Goal: Submit feedback/report problem: Provide input to the site owners about the experience or issues

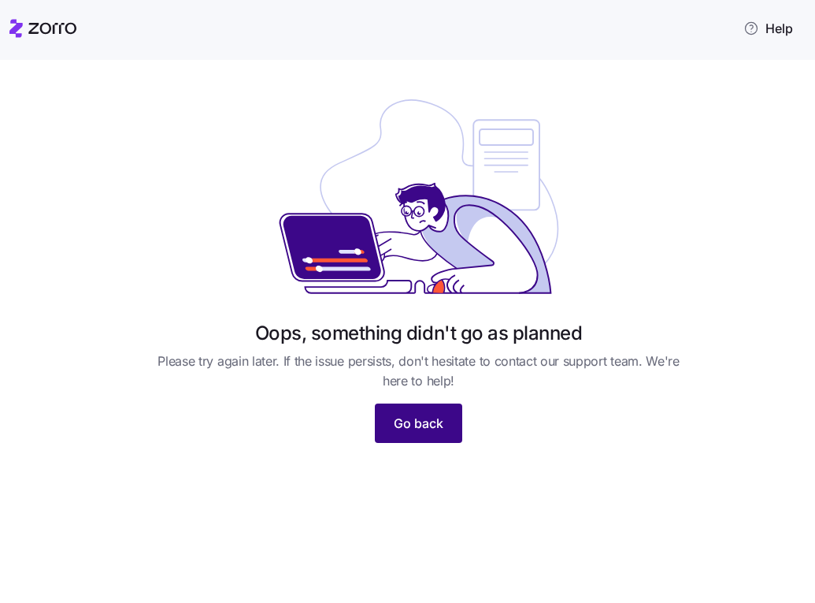
click at [407, 433] on button "Go back" at bounding box center [418, 422] width 87 height 39
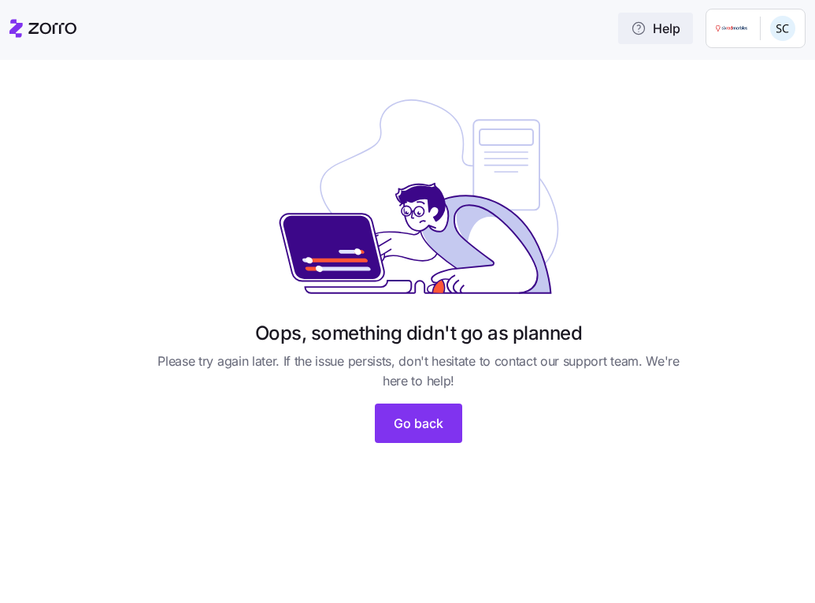
click at [673, 24] on span "Help" at bounding box center [656, 28] width 50 height 19
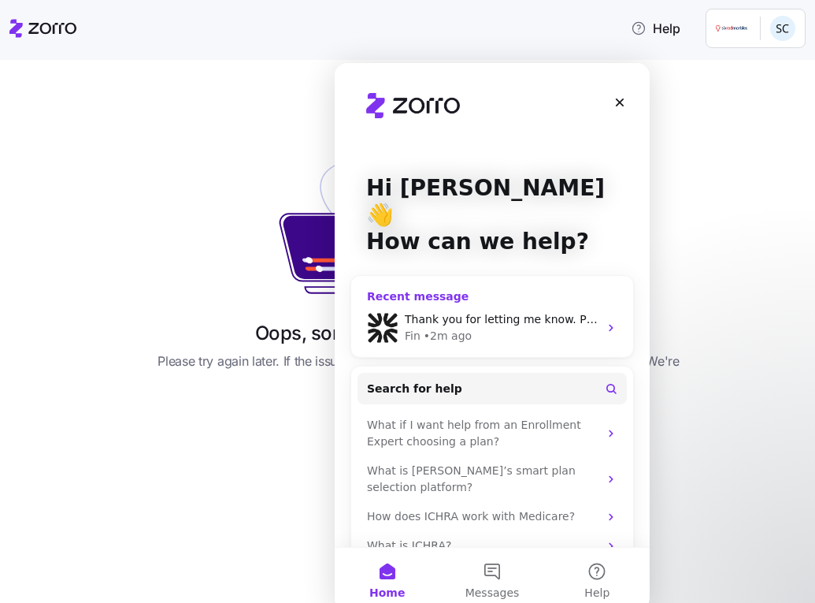
click at [529, 311] on div "Thank you for letting me know. Please take your time to try clearing the cache,…" at bounding box center [502, 319] width 194 height 17
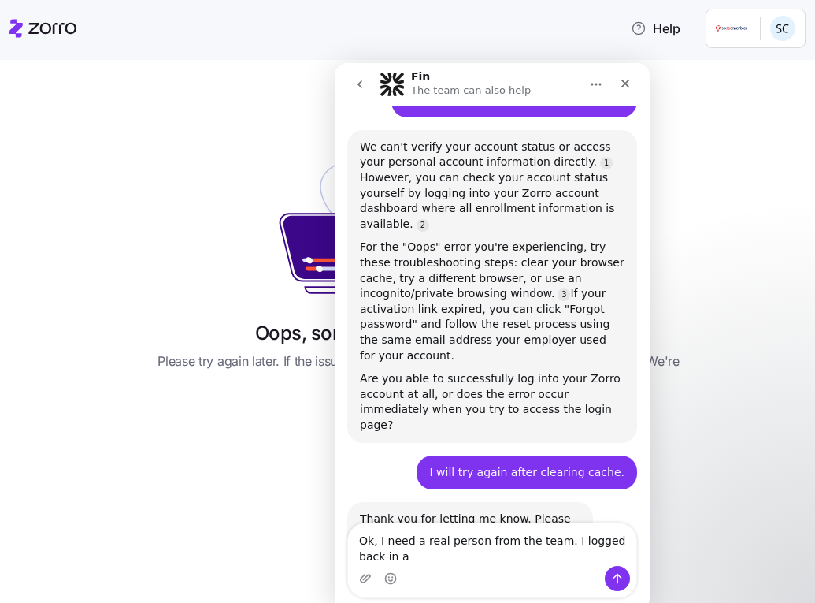
scroll to position [708, 0]
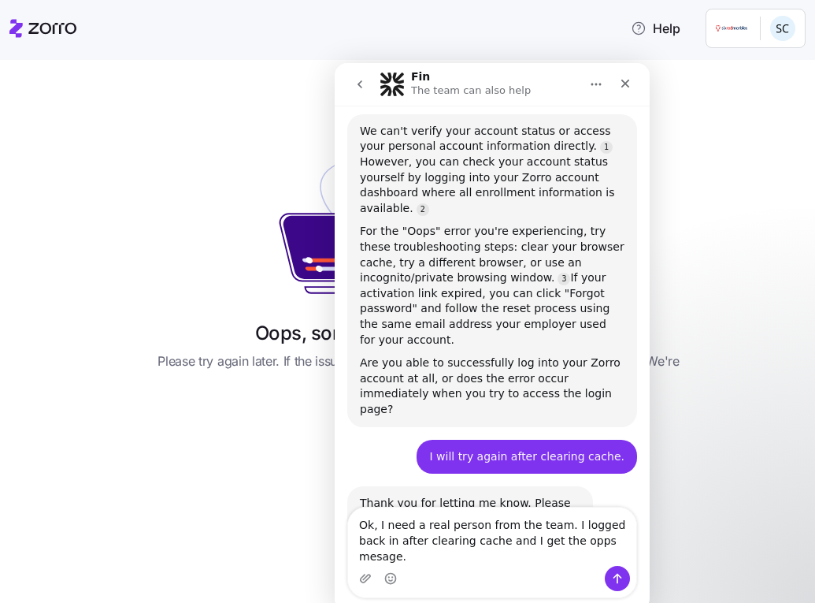
type textarea "Ok, I need a real person from the team. I logged back in after clearing cache a…"
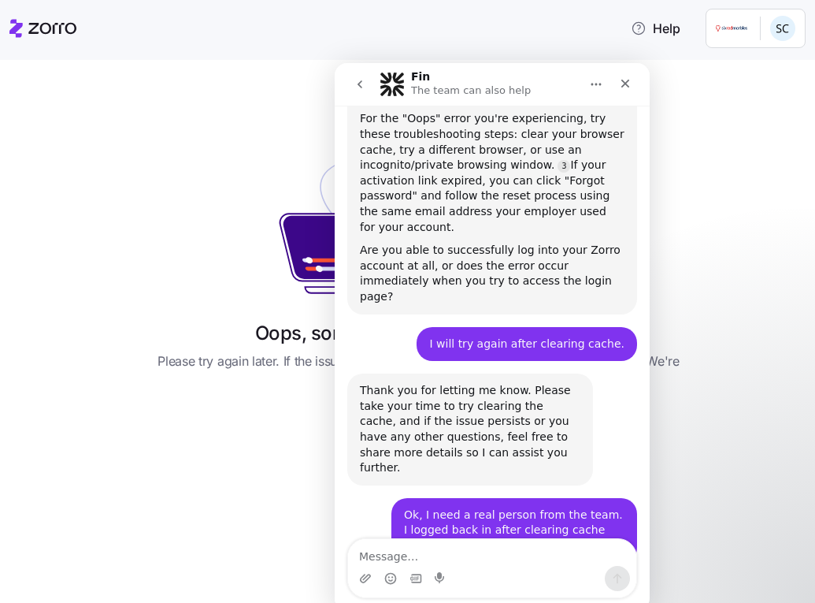
scroll to position [863, 0]
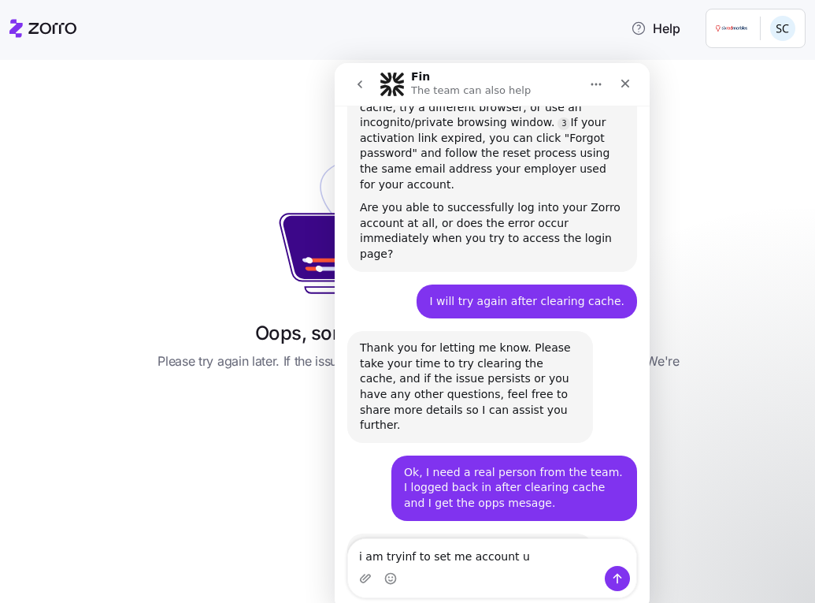
type textarea "i am tryinf to set me account up"
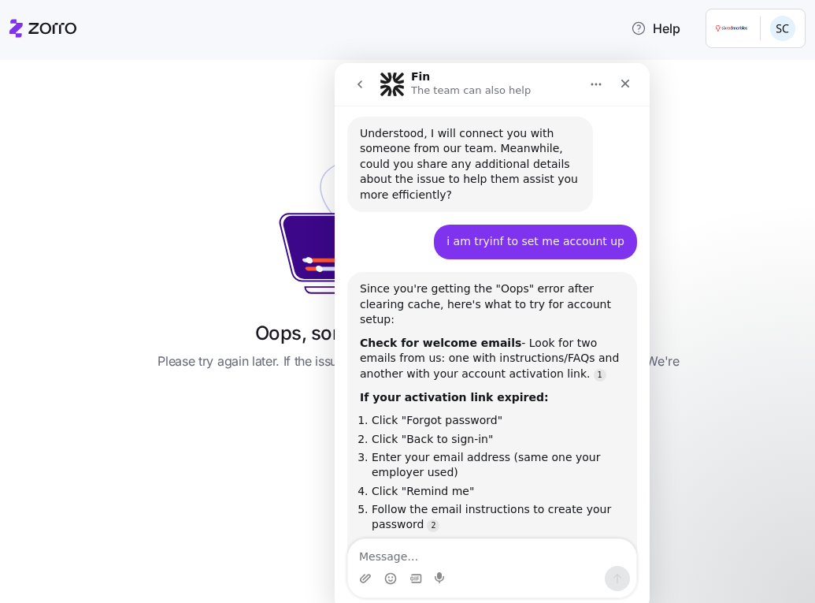
scroll to position [1315, 0]
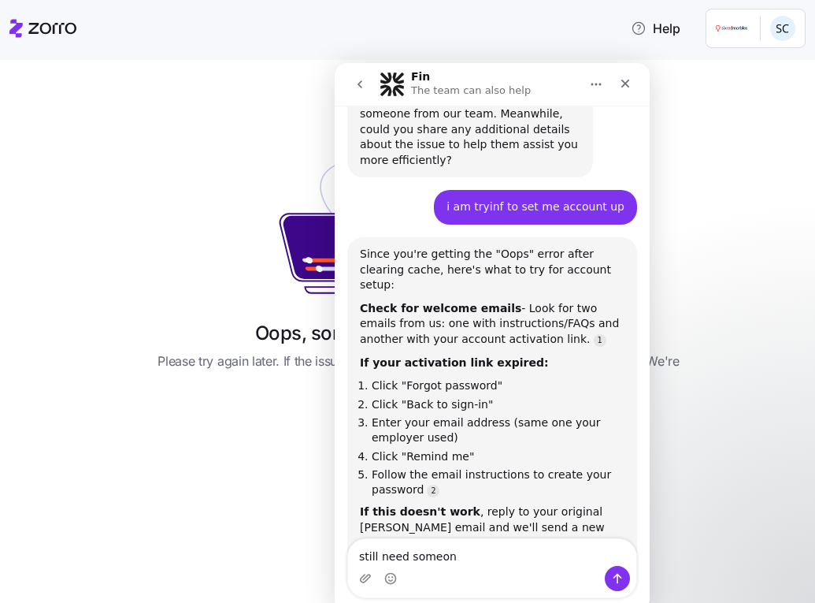
type textarea "still need someone"
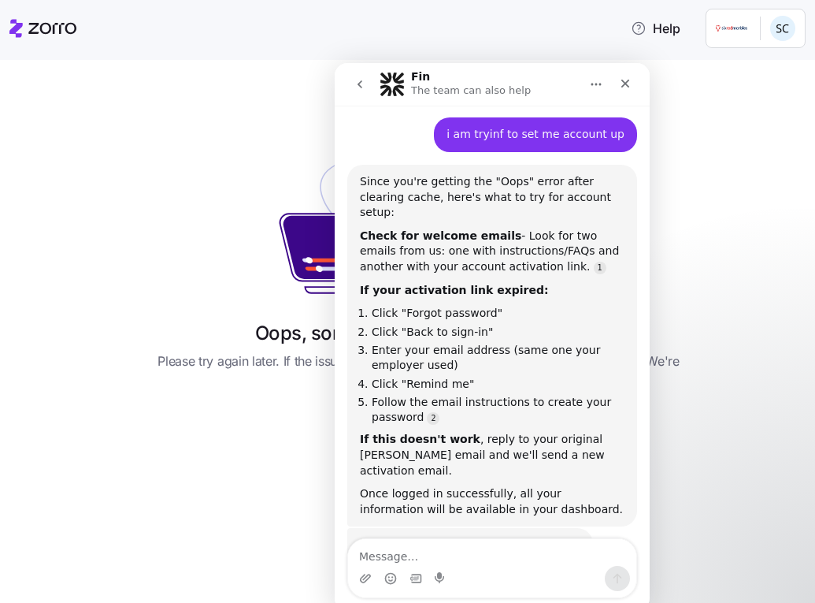
scroll to position [1446, 0]
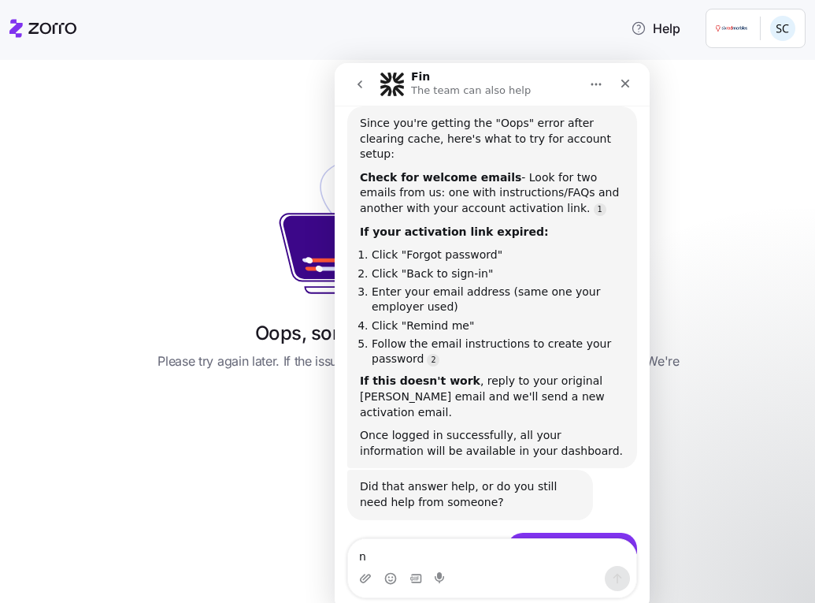
type textarea "no"
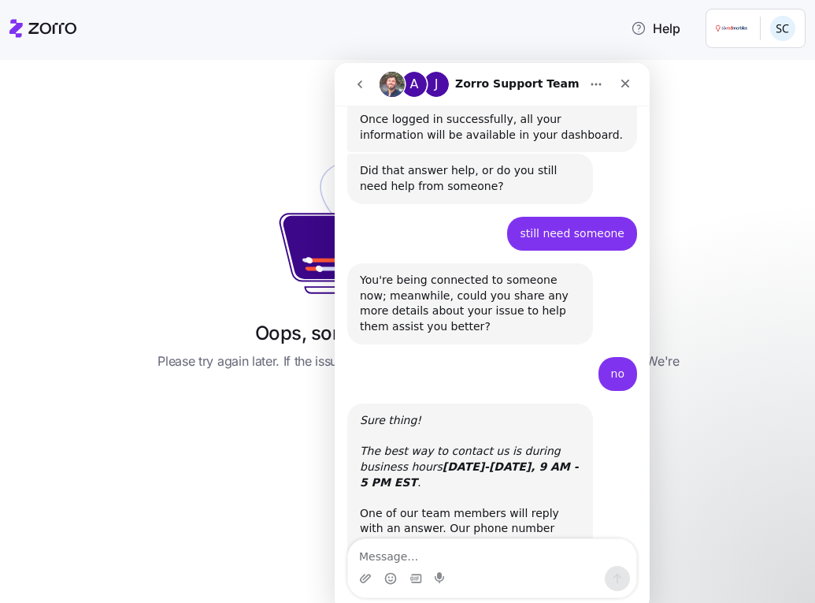
scroll to position [1769, 0]
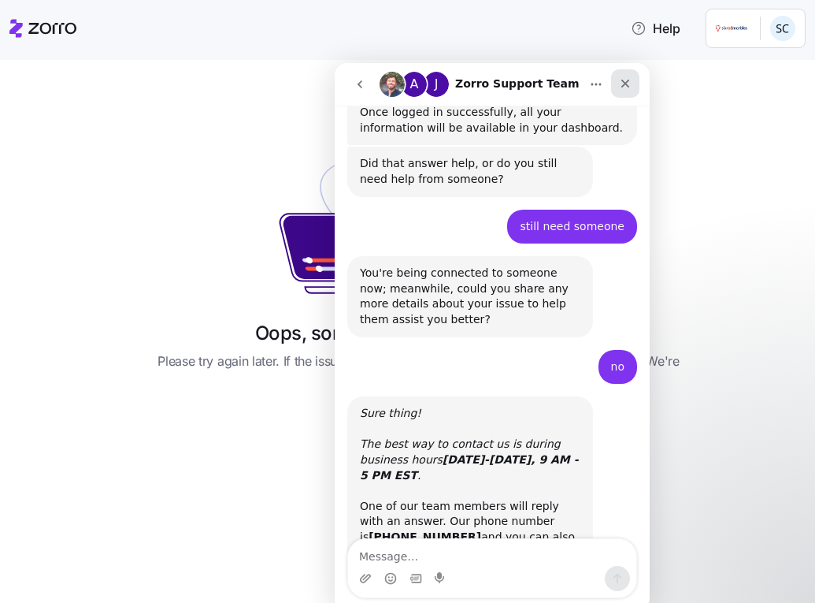
click at [632, 85] on div "Close" at bounding box center [625, 83] width 28 height 28
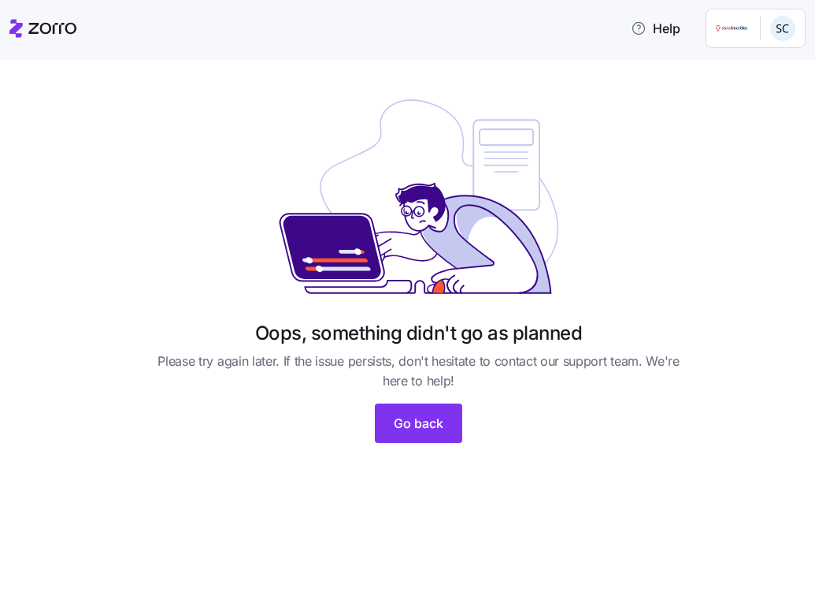
click at [779, 31] on html "Help Oops, something didn't go as planned Please try again later. If the issue …" at bounding box center [407, 296] width 815 height 593
click at [768, 76] on div "My settings" at bounding box center [752, 70] width 83 height 17
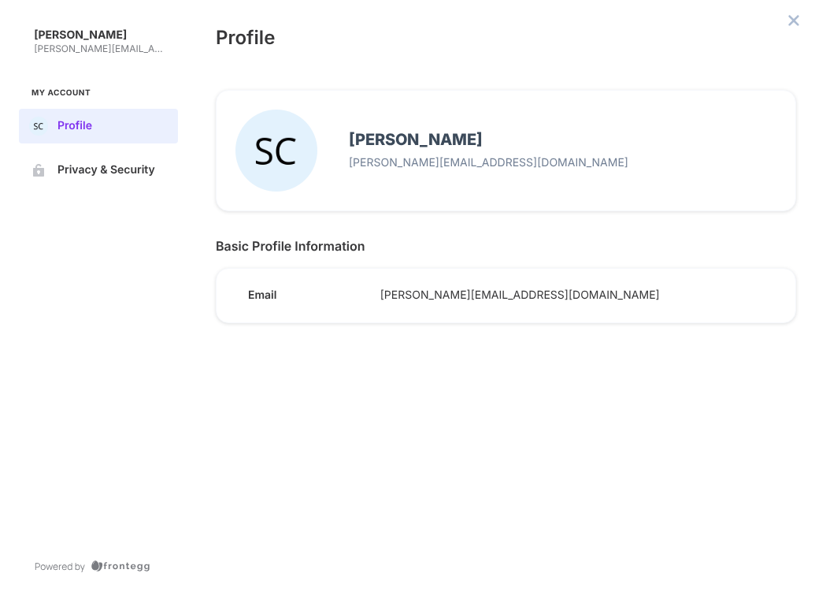
click at [744, 35] on div "Profile" at bounding box center [506, 35] width 618 height 71
click at [795, 18] on icon "close admin-box" at bounding box center [794, 20] width 13 height 13
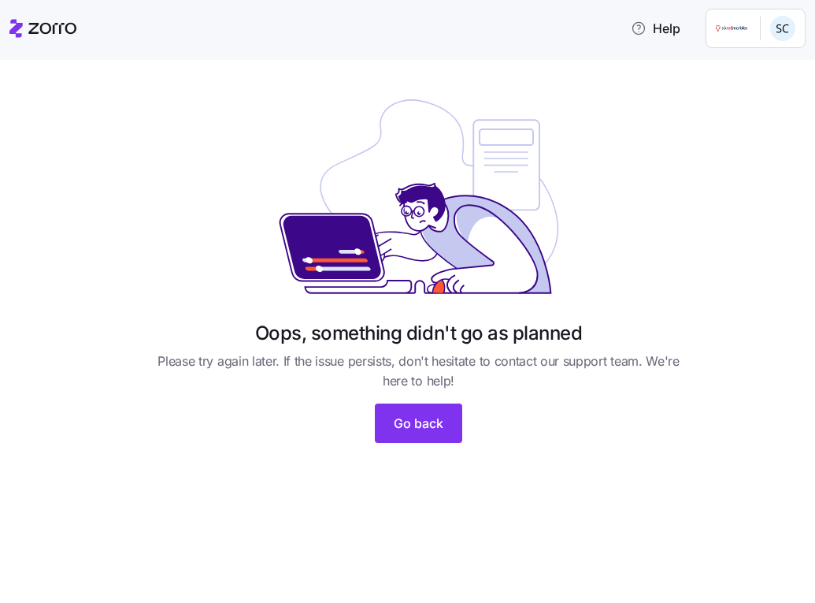
click at [770, 35] on html "Help Oops, something didn't go as planned Please try again later. If the issue …" at bounding box center [407, 296] width 815 height 593
click at [762, 93] on div "Log out" at bounding box center [741, 95] width 61 height 17
click at [764, 32] on html "Help Oops, something didn't go as planned Please try again later. If the issue …" at bounding box center [407, 296] width 815 height 593
click at [752, 72] on div "My settings" at bounding box center [752, 70] width 83 height 17
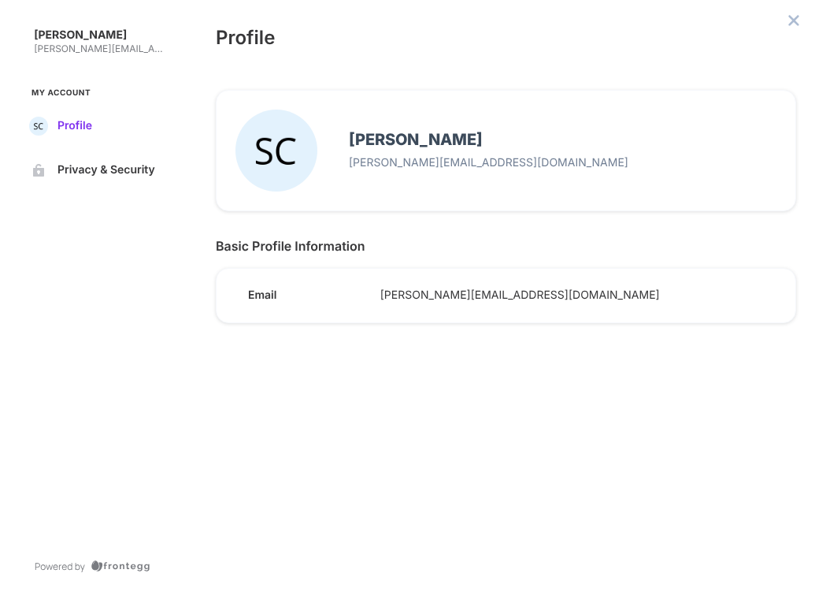
click at [67, 128] on span "Profile" at bounding box center [111, 126] width 107 height 13
click at [485, 58] on div "Profile" at bounding box center [506, 35] width 618 height 71
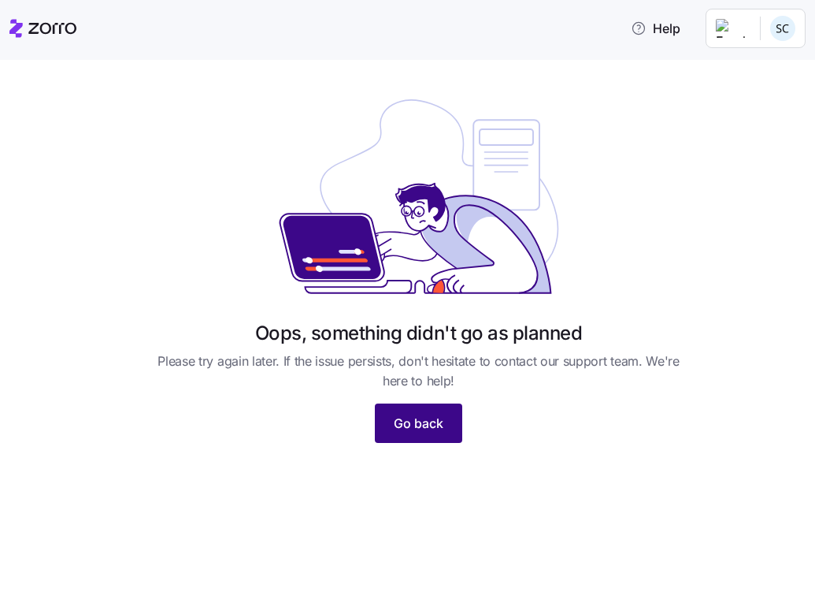
click at [416, 424] on span "Go back" at bounding box center [419, 423] width 50 height 19
